Goal: Check status: Check status

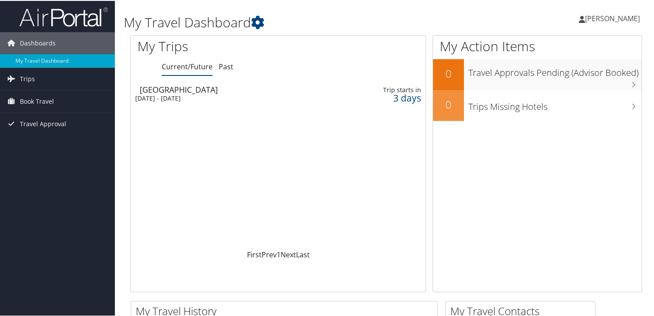
click at [210, 97] on div "Sun 5 Oct 2025 - Sun 12 Oct 2025" at bounding box center [228, 98] width 187 height 8
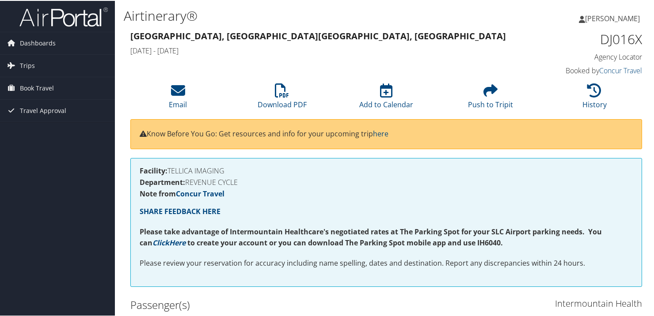
click at [308, 138] on p "Know Before You Go: Get resources and info for your upcoming trip here" at bounding box center [386, 133] width 493 height 11
click at [468, 99] on link "Push to Tripit" at bounding box center [490, 98] width 45 height 21
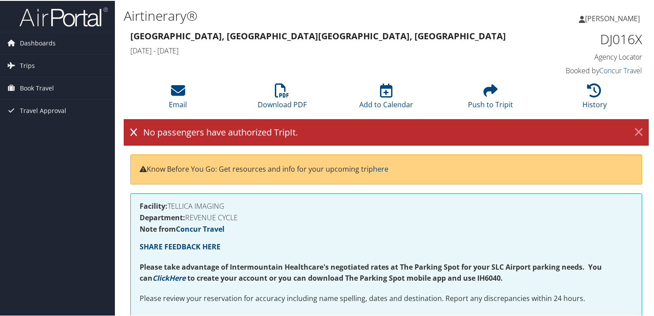
click at [636, 132] on link "×" at bounding box center [638, 132] width 15 height 18
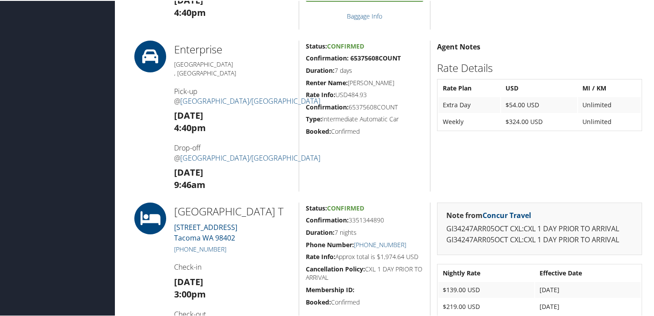
scroll to position [463, 0]
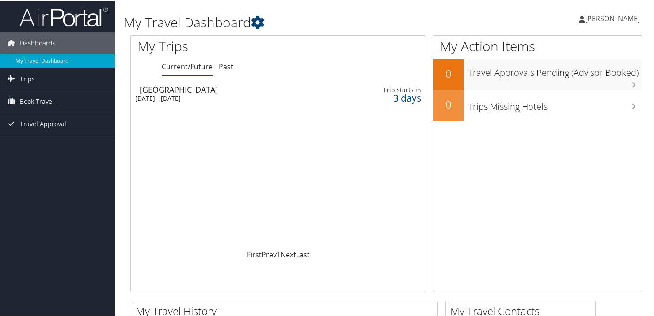
click at [173, 90] on div "Seattle" at bounding box center [233, 89] width 187 height 8
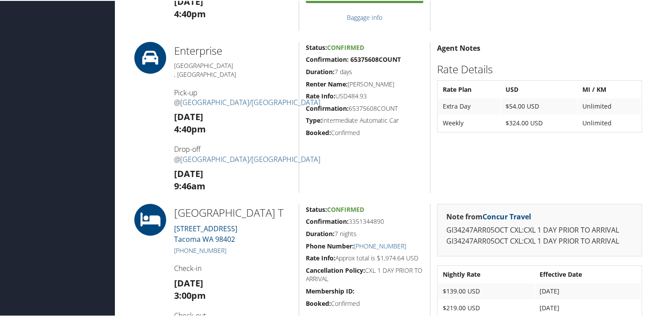
scroll to position [486, 0]
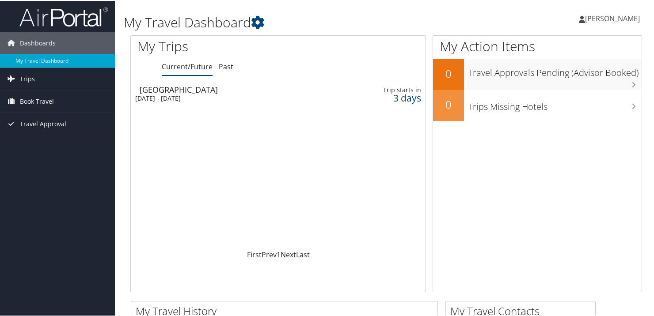
click at [248, 88] on div "Seattle" at bounding box center [233, 89] width 187 height 8
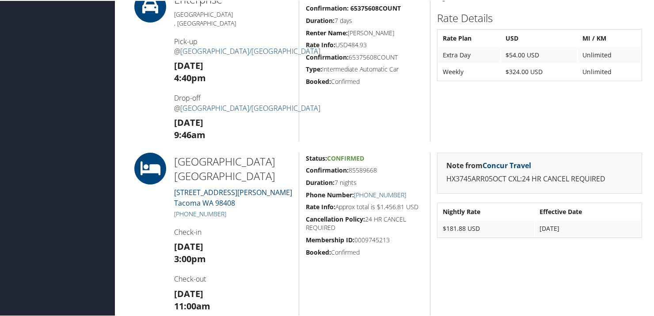
scroll to position [530, 0]
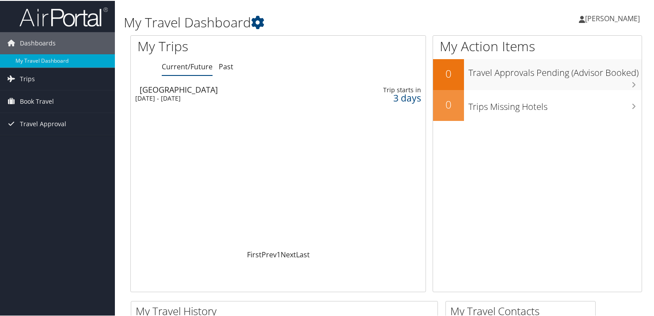
click at [263, 95] on div "[DATE] - [DATE]" at bounding box center [228, 98] width 187 height 8
